Goal: Entertainment & Leisure: Consume media (video, audio)

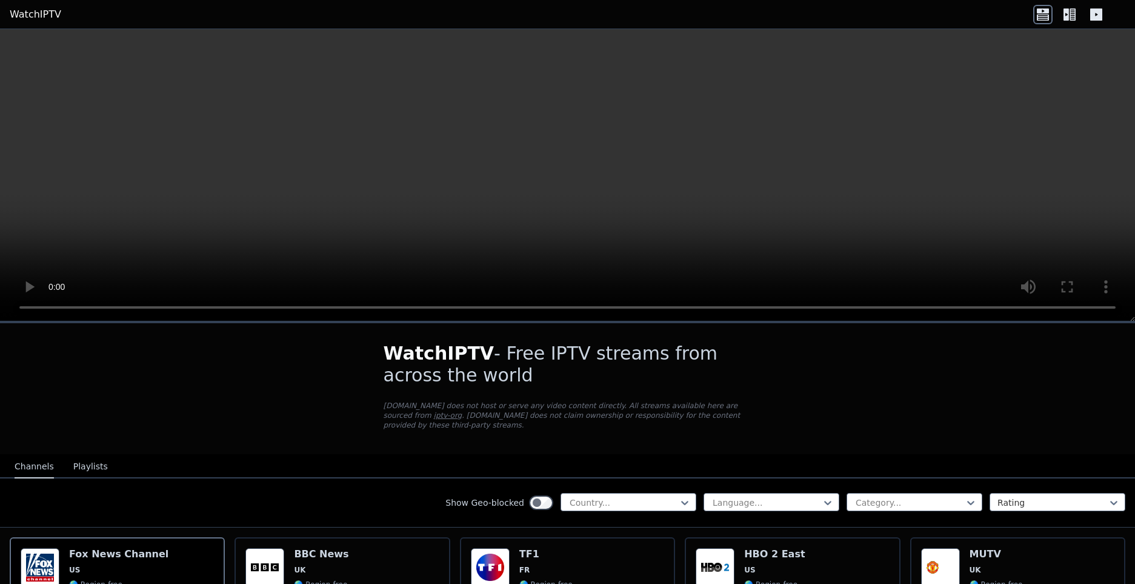
click at [79, 456] on button "Playlists" at bounding box center [90, 466] width 35 height 23
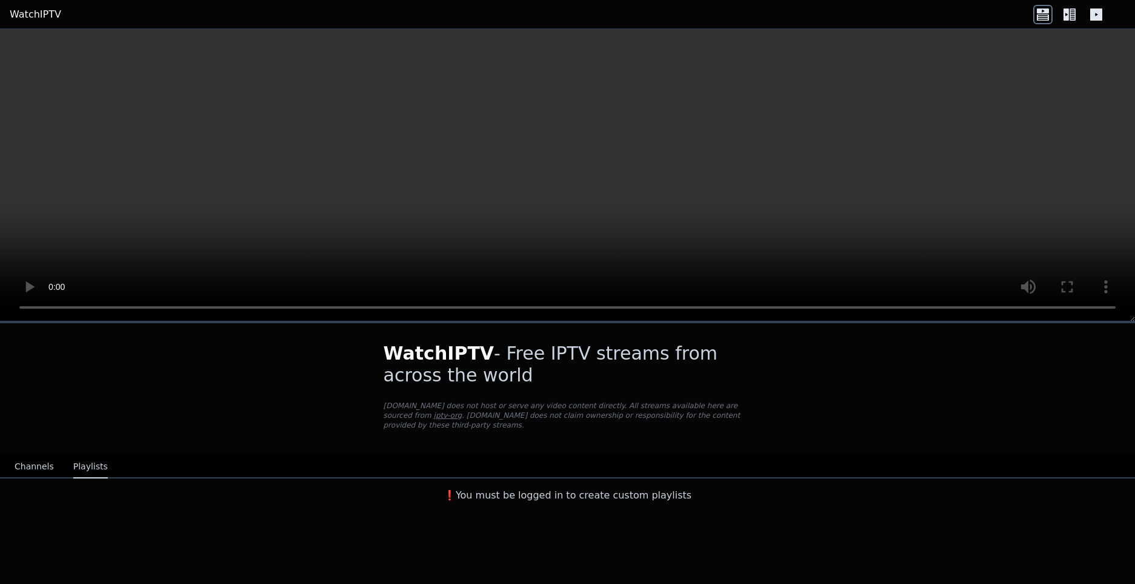
click at [27, 456] on button "Channels" at bounding box center [34, 466] width 39 height 23
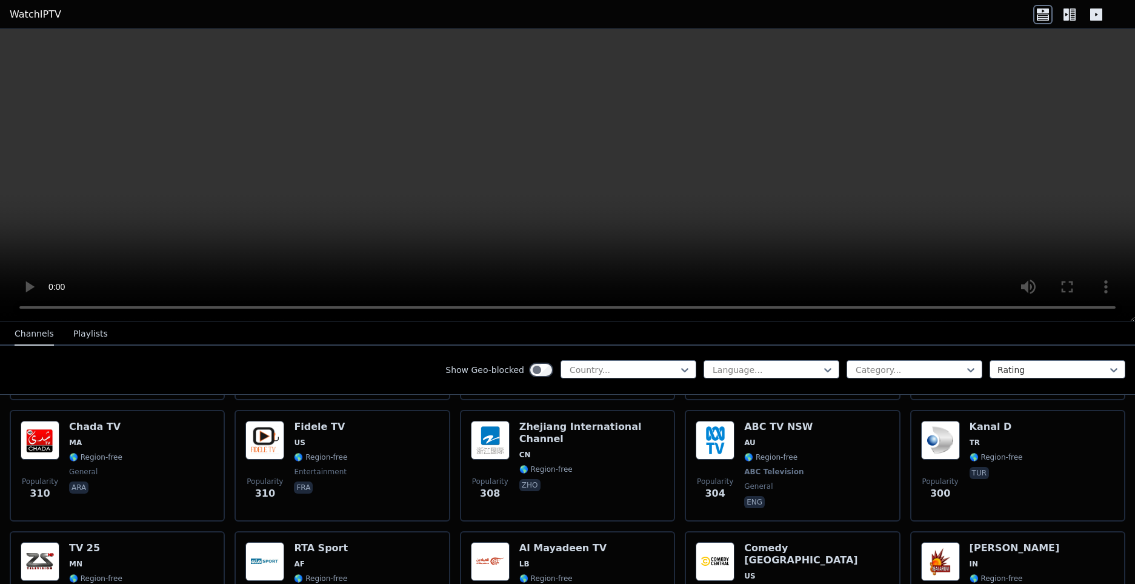
scroll to position [6016, 0]
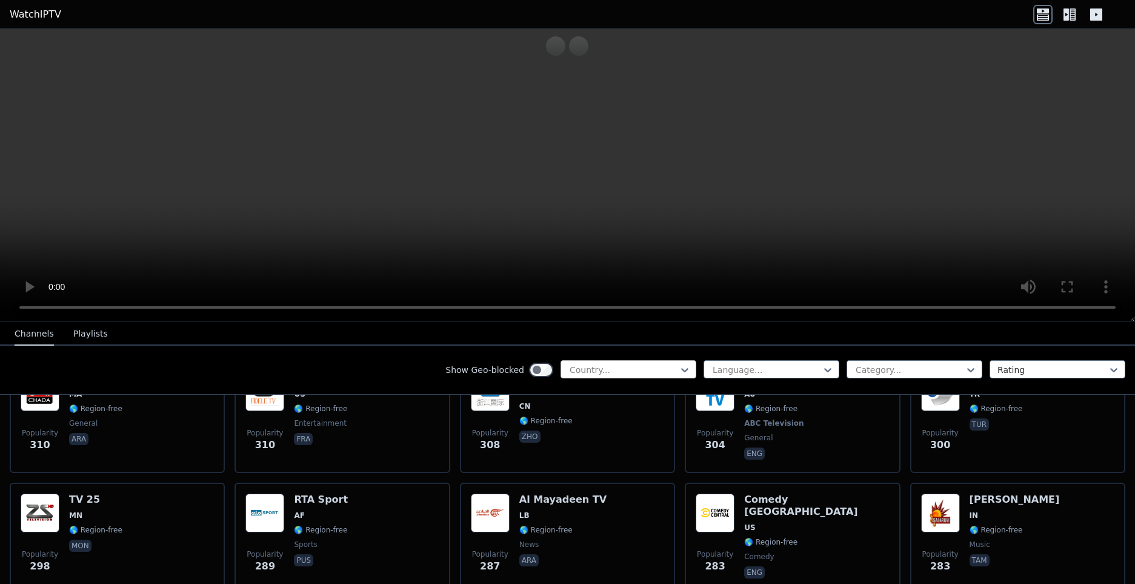
click at [580, 367] on div at bounding box center [624, 370] width 110 height 12
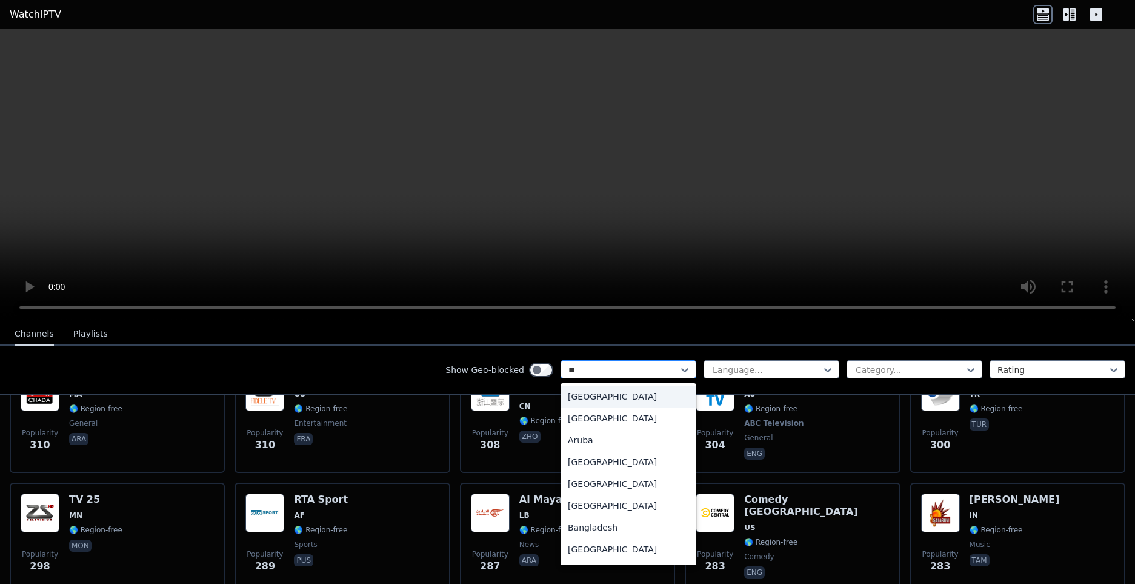
type input "***"
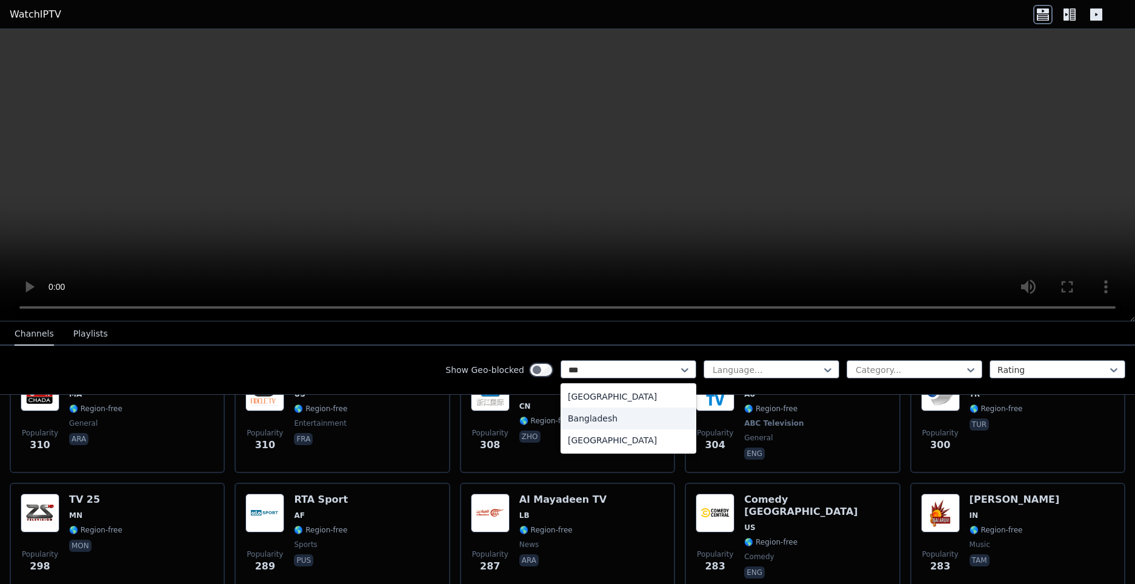
click at [582, 420] on div "Bangladesh" at bounding box center [629, 418] width 136 height 22
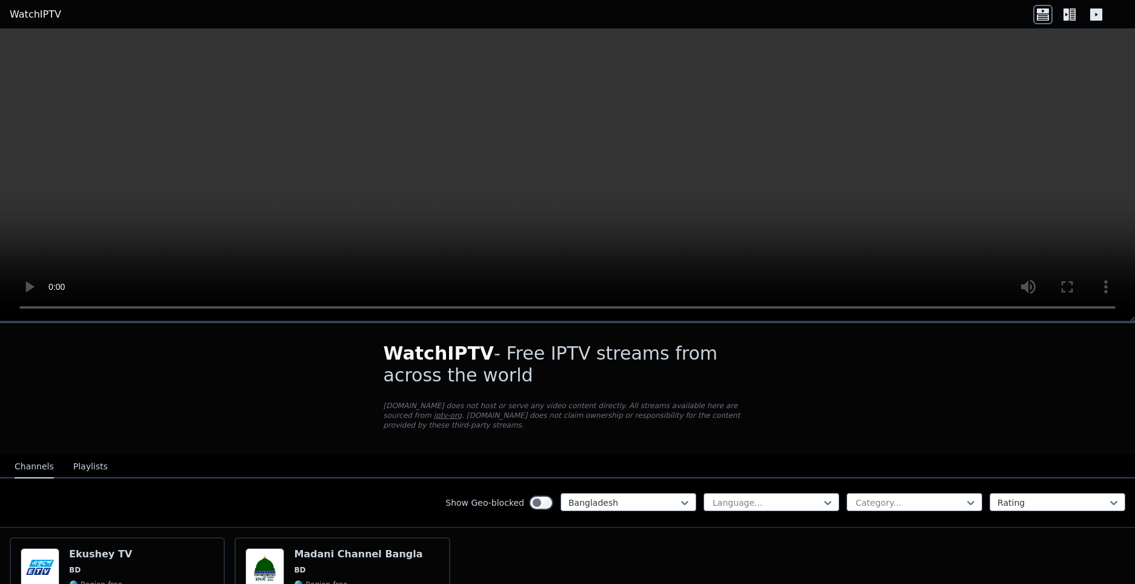
scroll to position [103, 0]
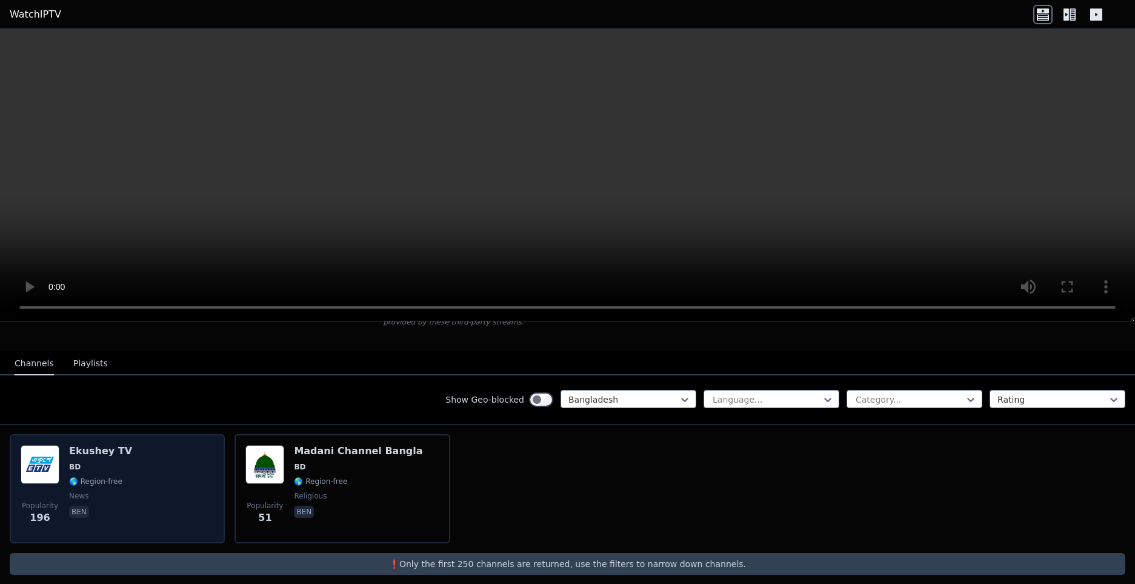
click at [118, 478] on div "Ekushey TV BD 🌎 Region-free news ben" at bounding box center [100, 488] width 63 height 87
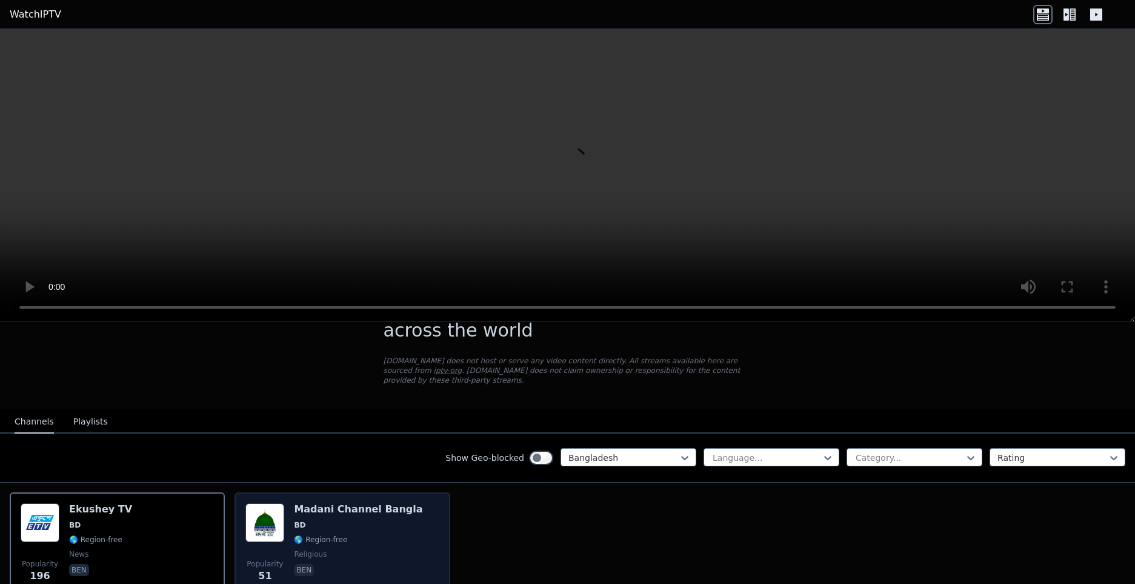
scroll to position [44, 0]
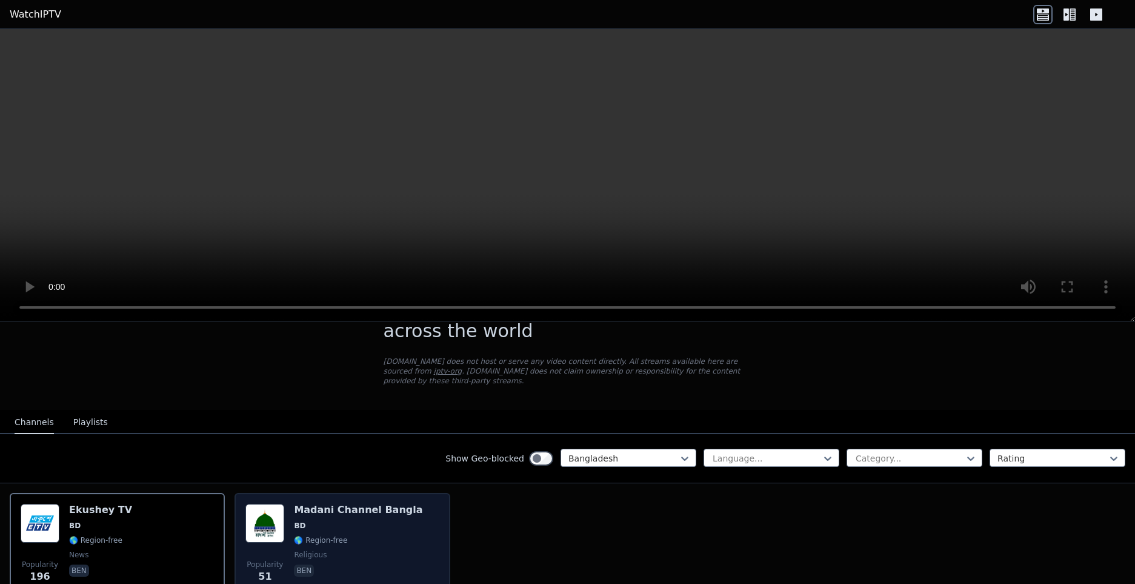
click at [428, 530] on div "Popularity 51 Madani Channel Bangla BD 🌎 Region-free religious ben" at bounding box center [341, 547] width 193 height 87
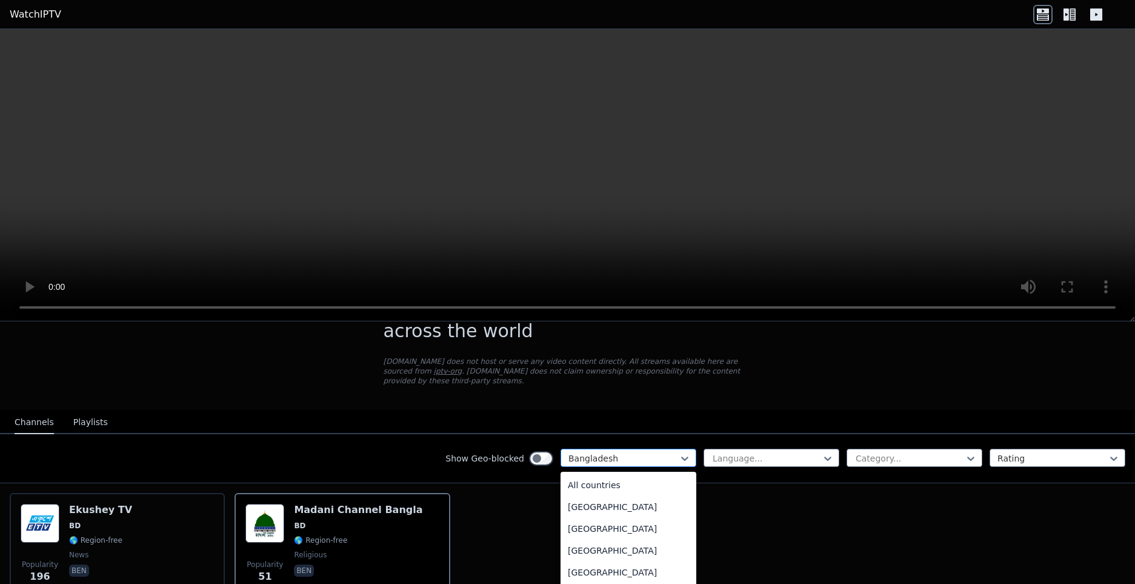
scroll to position [155, 0]
click at [598, 449] on div "Bangladesh" at bounding box center [629, 458] width 136 height 18
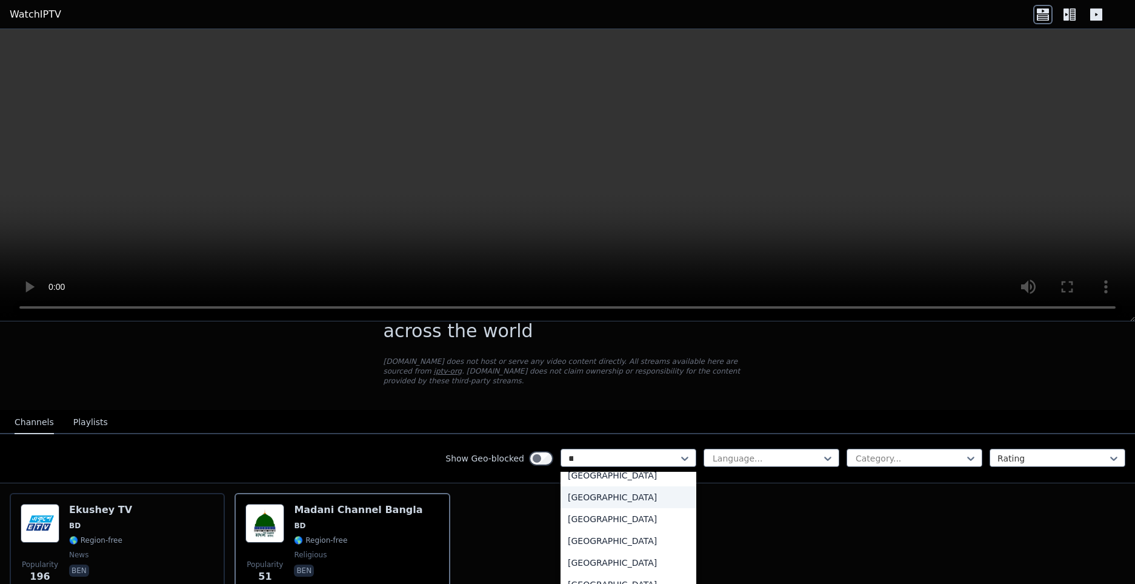
scroll to position [564, 0]
type input "***"
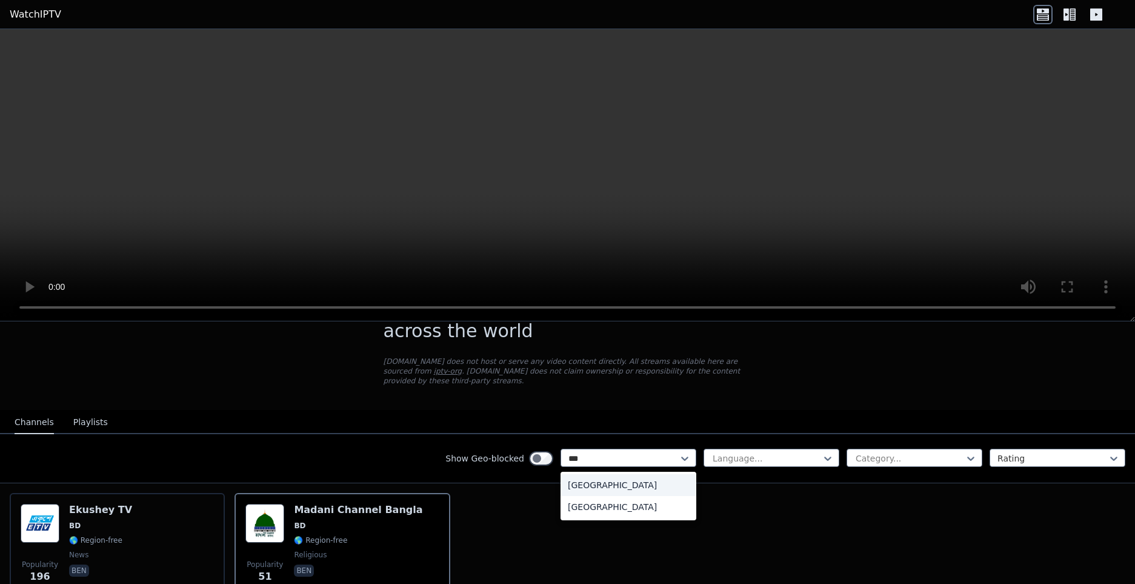
scroll to position [0, 0]
click at [567, 474] on div "[GEOGRAPHIC_DATA]" at bounding box center [629, 485] width 136 height 22
